Goal: Information Seeking & Learning: Compare options

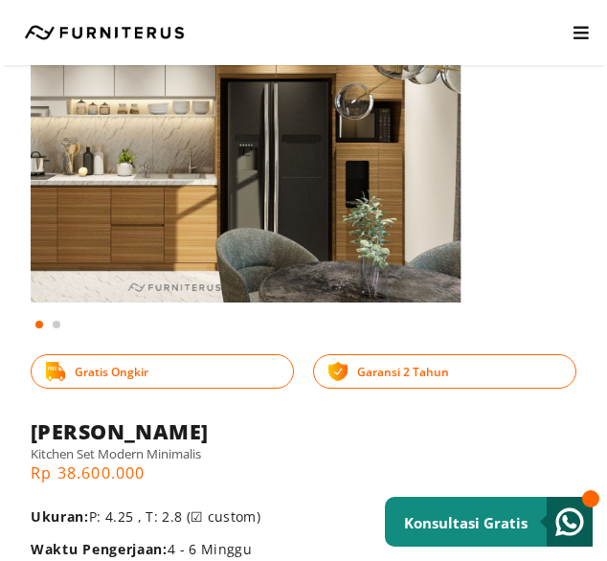
click at [135, 260] on img at bounding box center [188, 111] width 546 height 382
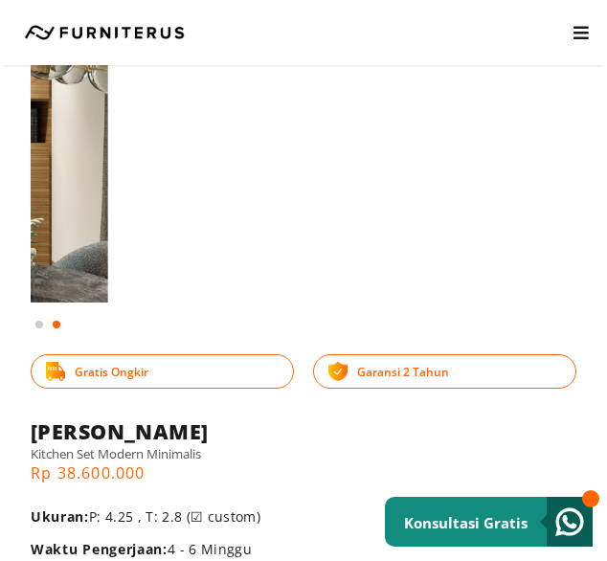
click at [0, 272] on html "Kitchen Set Lemari Custom Interior Set Portfolio KONSULTASI GRATIS Kitchen Set …" at bounding box center [303, 88] width 607 height 561
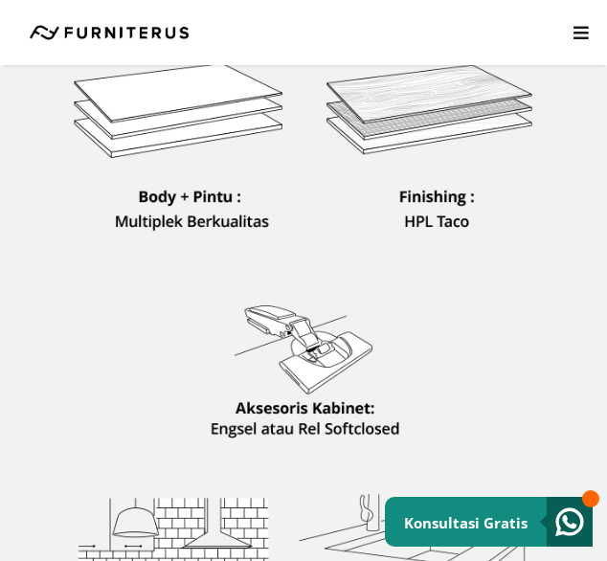
scroll to position [766, 0]
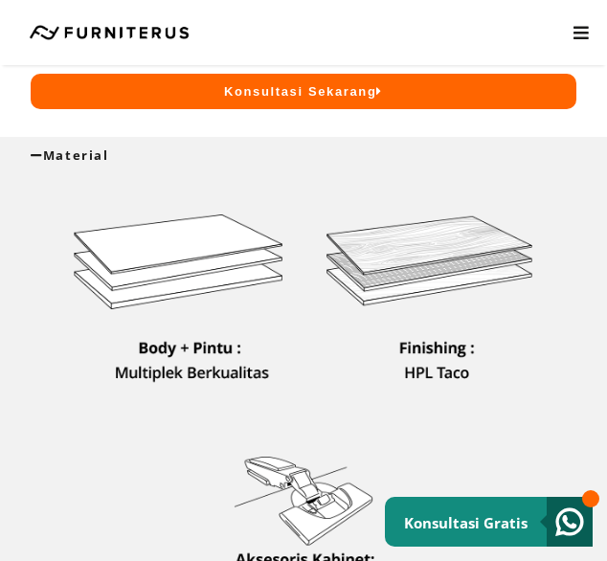
drag, startPoint x: 284, startPoint y: 153, endPoint x: 263, endPoint y: 152, distance: 20.1
click at [280, 151] on div "Material" at bounding box center [304, 155] width 546 height 17
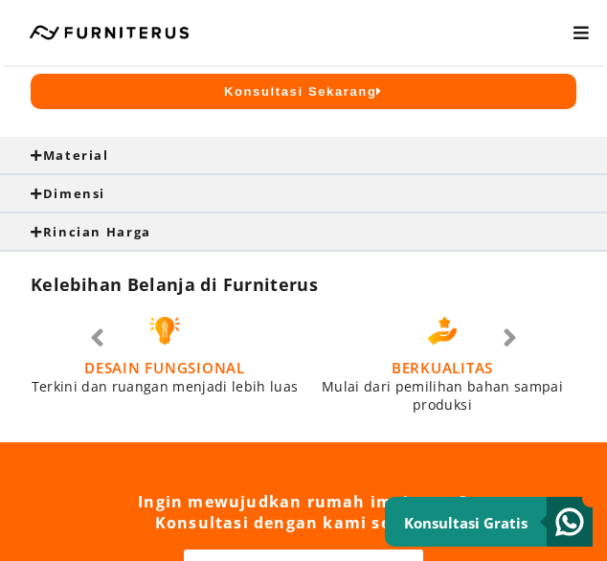
click at [266, 187] on div "Dimensi" at bounding box center [304, 193] width 546 height 17
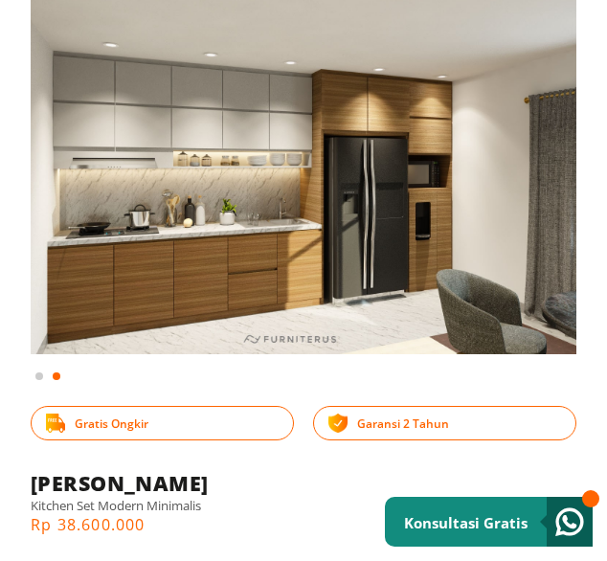
scroll to position [0, 0]
